Goal: Find specific page/section: Find specific page/section

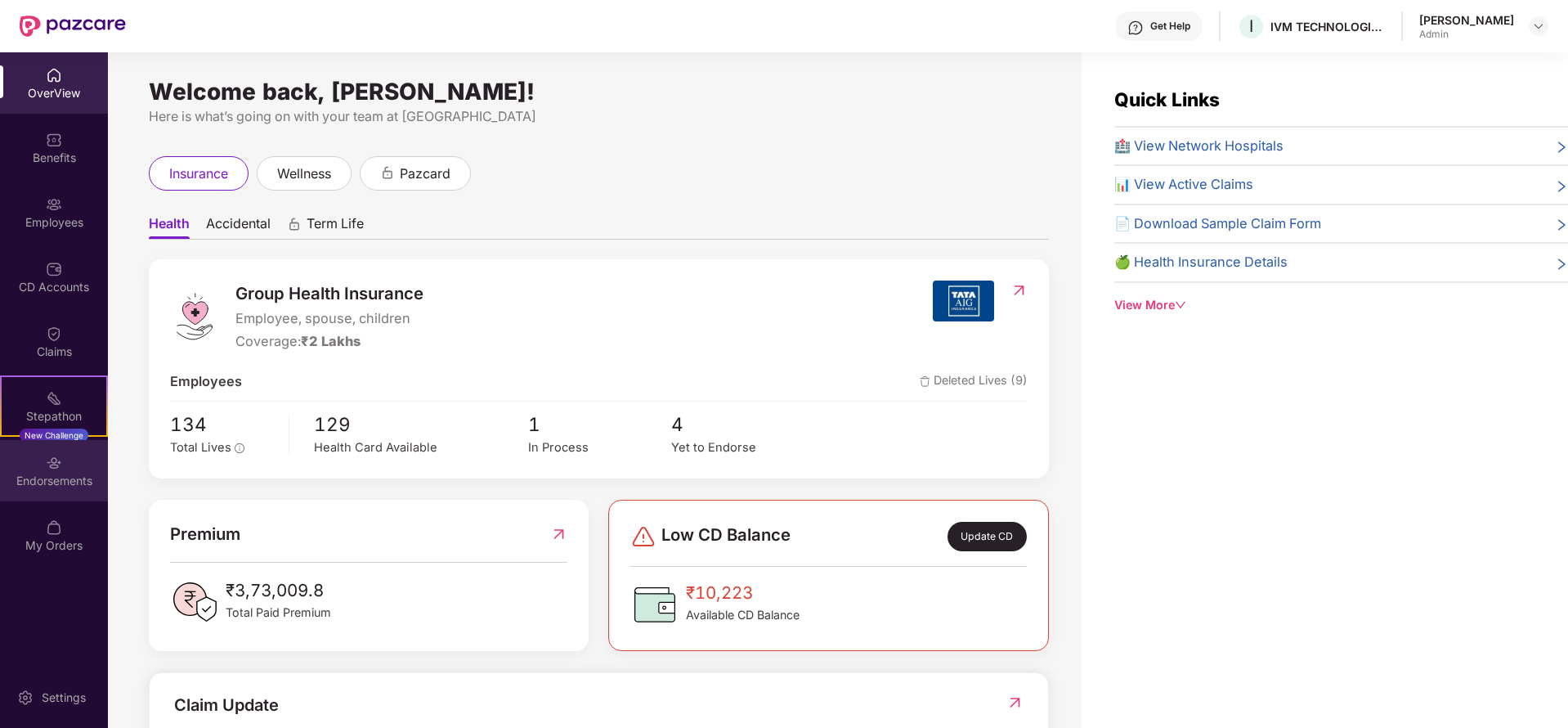
click at [41, 463] on div "Endorsements" at bounding box center [54, 470] width 108 height 61
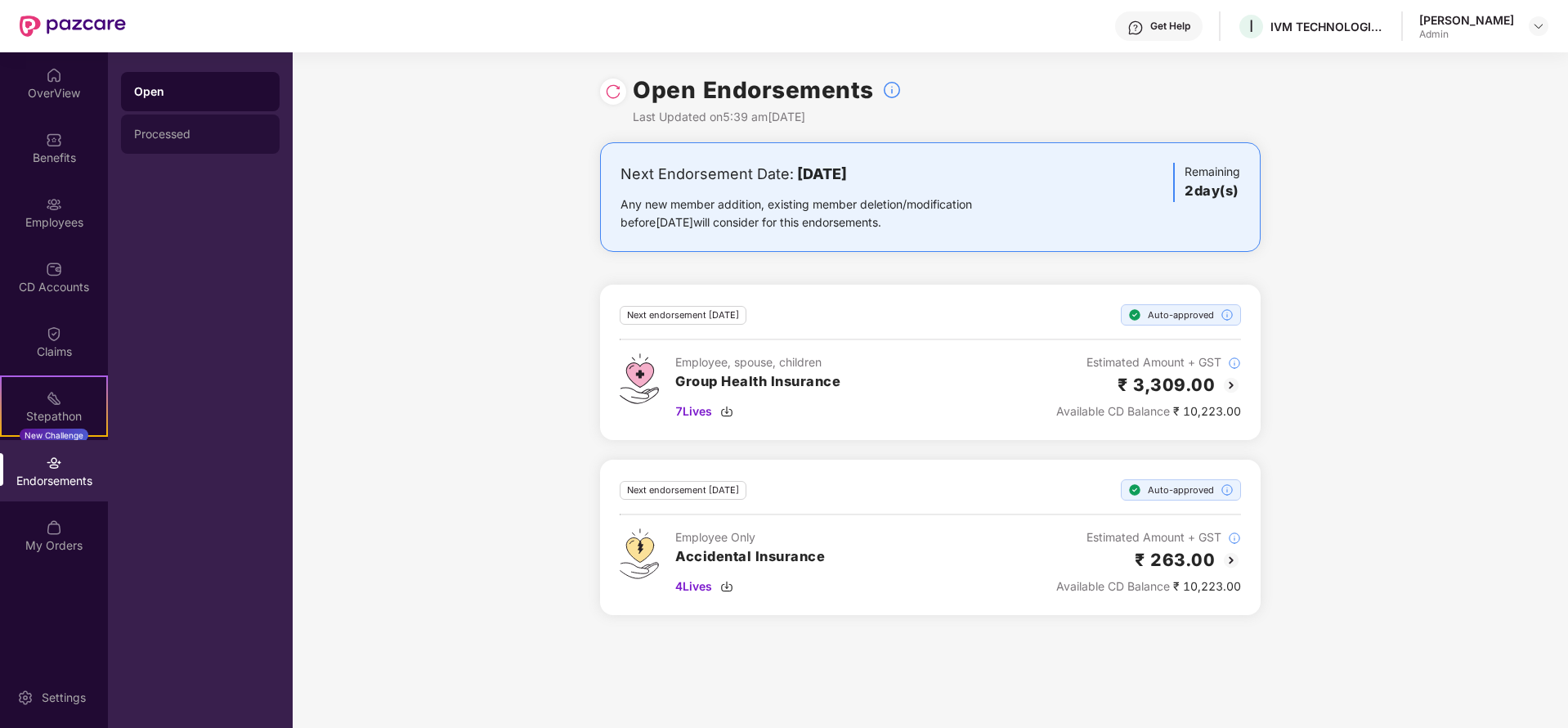
click at [245, 134] on div "Processed" at bounding box center [200, 134] width 132 height 13
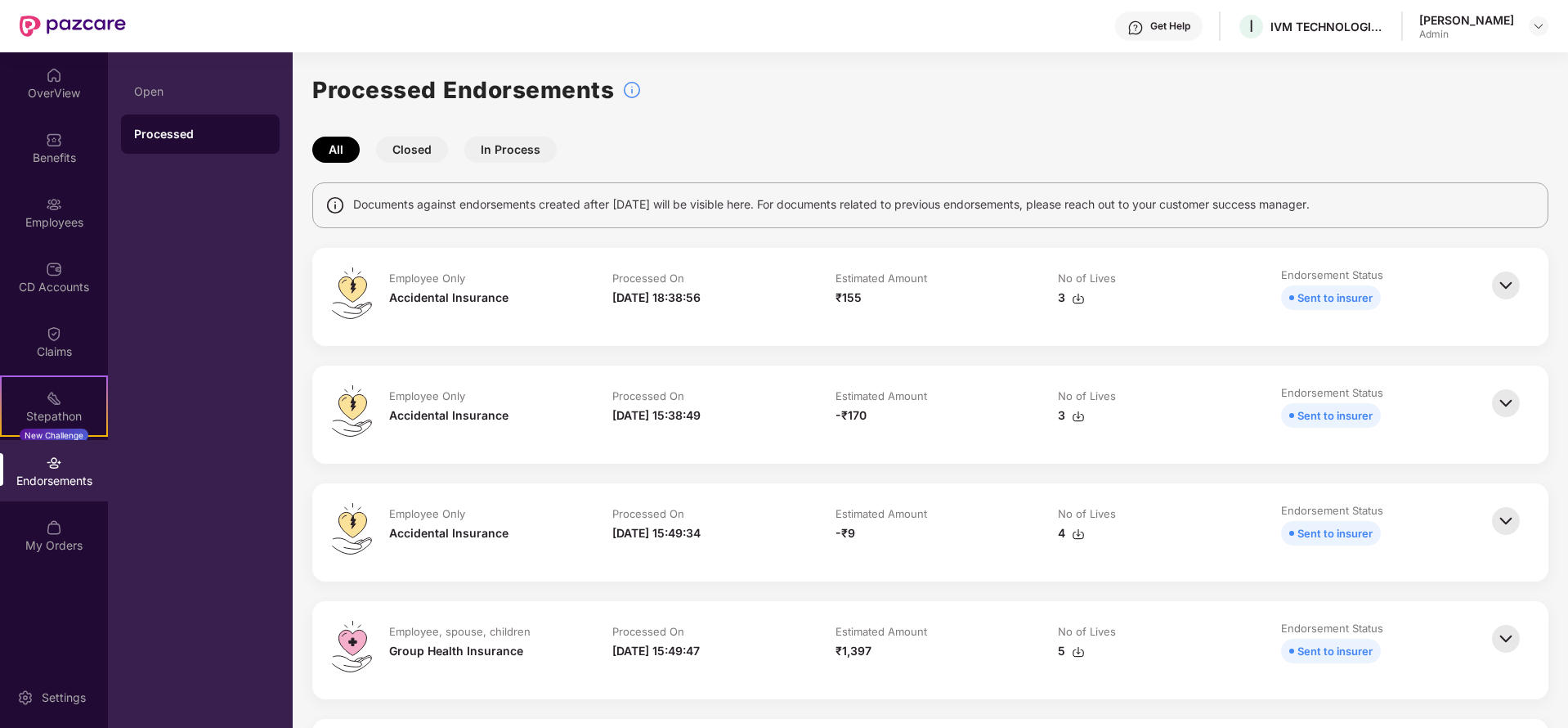
click at [1503, 280] on img at bounding box center [1505, 285] width 36 height 36
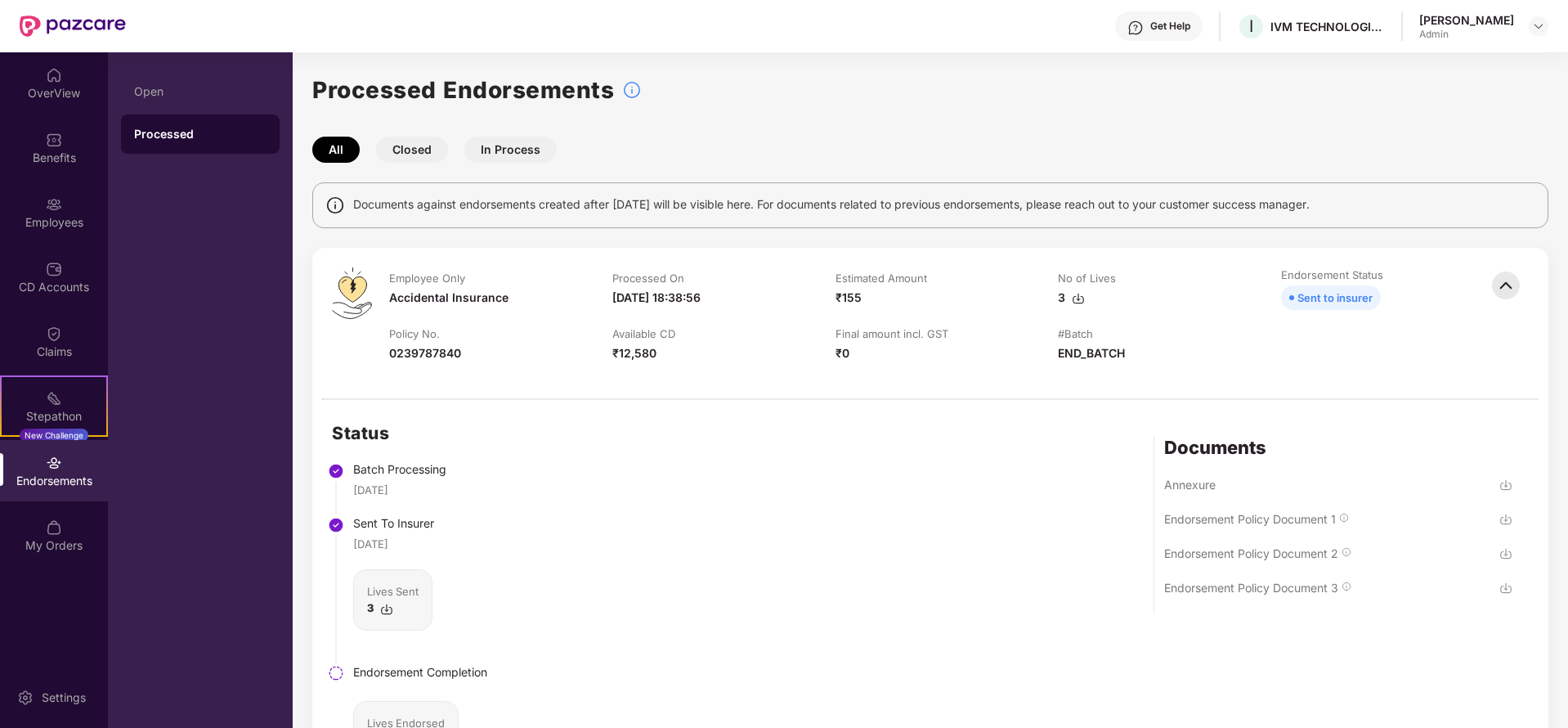
click at [1499, 555] on img at bounding box center [1506, 554] width 13 height 13
click at [1508, 518] on img at bounding box center [1506, 519] width 13 height 13
click at [1506, 587] on img at bounding box center [1506, 588] width 13 height 13
click at [1506, 297] on img at bounding box center [1505, 285] width 36 height 36
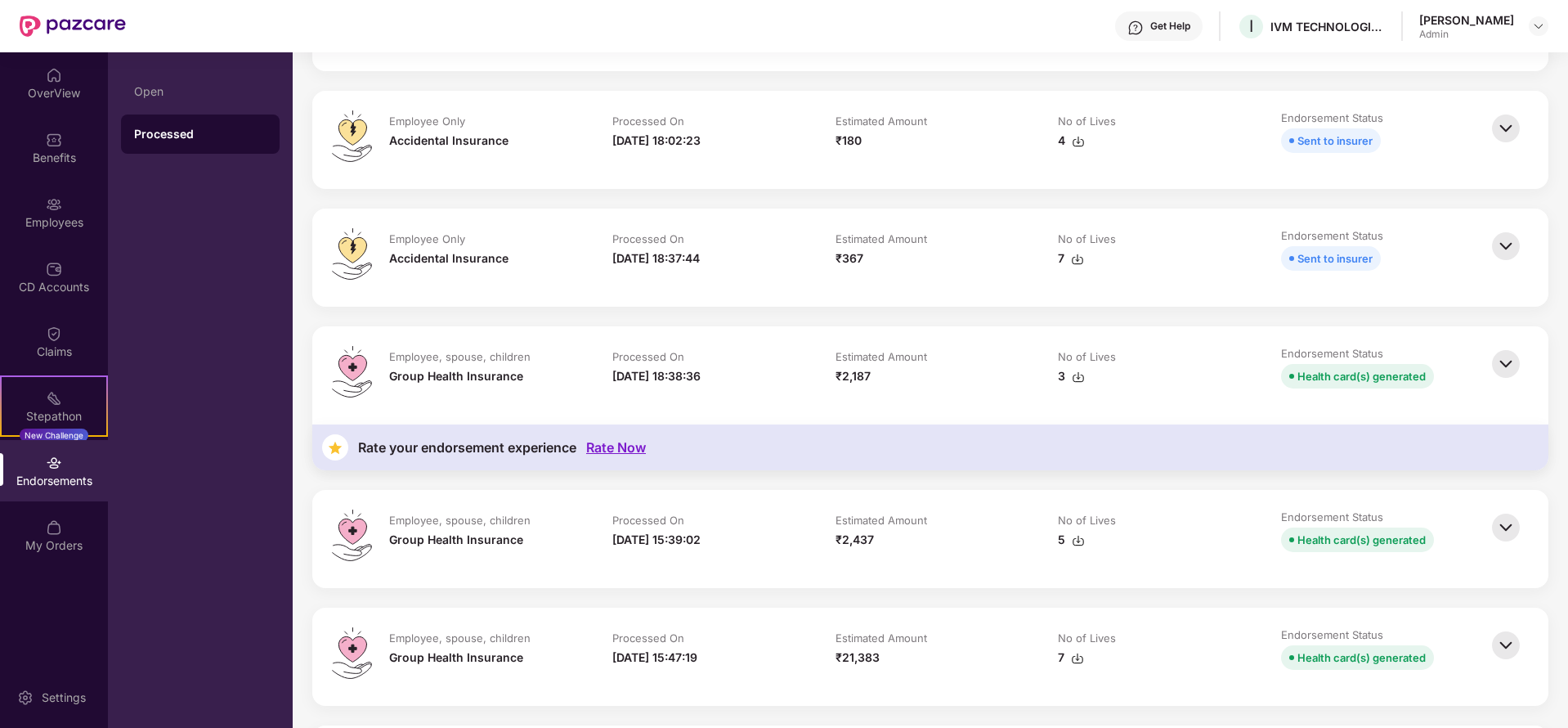
scroll to position [1104, 0]
